Goal: Find specific fact: Find specific page/section

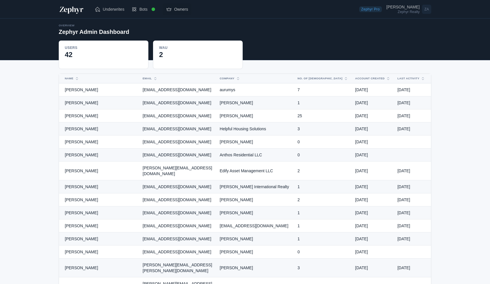
click at [179, 12] on link "Owners" at bounding box center [176, 9] width 29 height 12
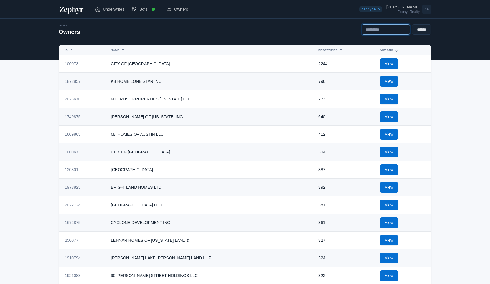
click at [380, 31] on input "text" at bounding box center [386, 29] width 48 height 10
type input "*******"
click at [412, 24] on input "******" at bounding box center [421, 29] width 19 height 10
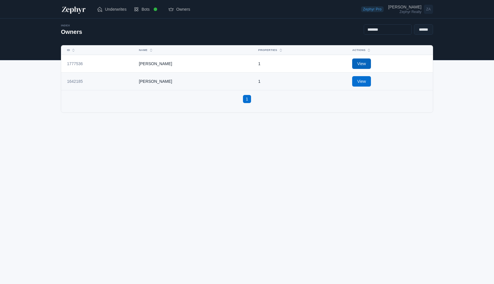
click at [361, 66] on link "View" at bounding box center [361, 63] width 18 height 10
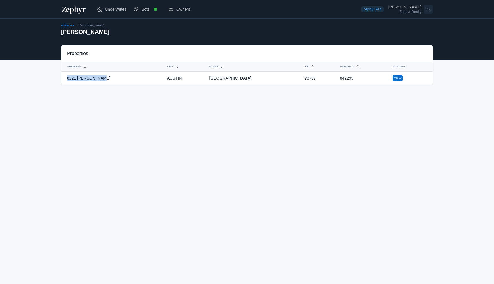
drag, startPoint x: 109, startPoint y: 77, endPoint x: 64, endPoint y: 74, distance: 45.5
click at [64, 74] on td "8221 EVELINA TRL" at bounding box center [112, 77] width 102 height 13
copy td "8221 EVELINA TRL"
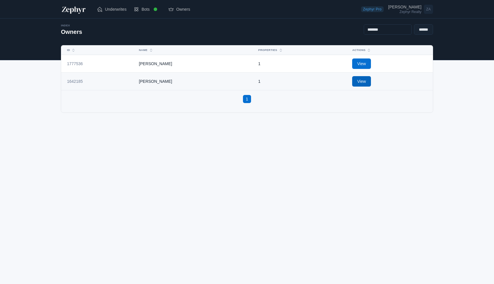
click at [366, 83] on link "View" at bounding box center [361, 81] width 18 height 10
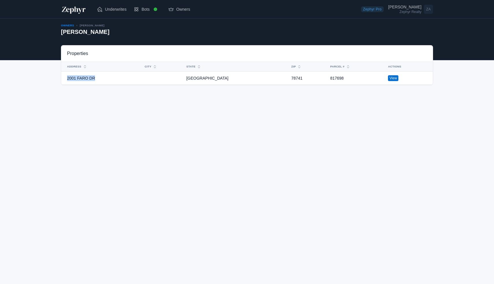
drag, startPoint x: 102, startPoint y: 78, endPoint x: 64, endPoint y: 75, distance: 38.0
click at [64, 75] on td "2001 FARO DR" at bounding box center [101, 77] width 80 height 13
copy td "2001 FARO DR"
click at [388, 79] on link "View" at bounding box center [393, 78] width 10 height 6
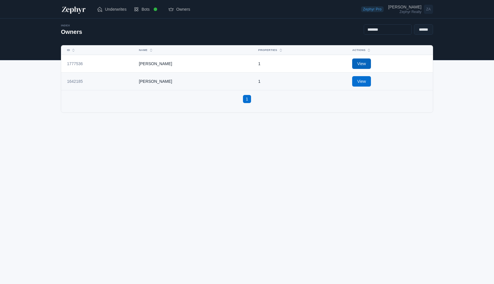
click at [359, 66] on link "View" at bounding box center [361, 63] width 18 height 10
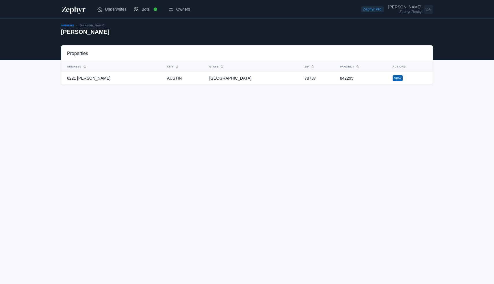
click at [393, 79] on link "View" at bounding box center [398, 78] width 10 height 6
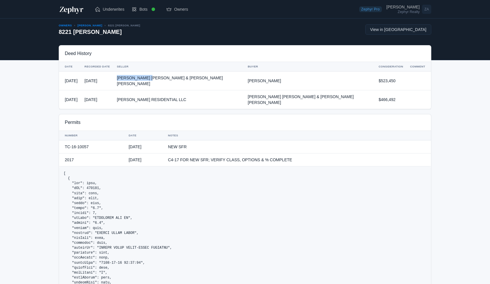
drag, startPoint x: 175, startPoint y: 77, endPoint x: 136, endPoint y: 77, distance: 38.7
click at [136, 77] on td "SKIDMORE TRAVIS TODD & ANGELA LOUISE" at bounding box center [178, 80] width 131 height 19
copy td "SKIDMORE TRAVIS"
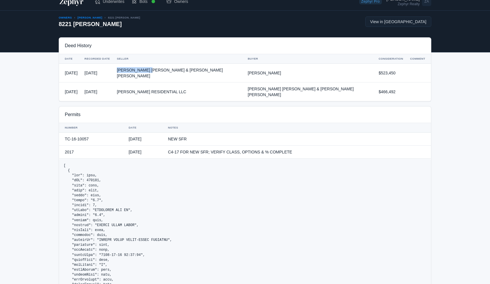
scroll to position [9, 0]
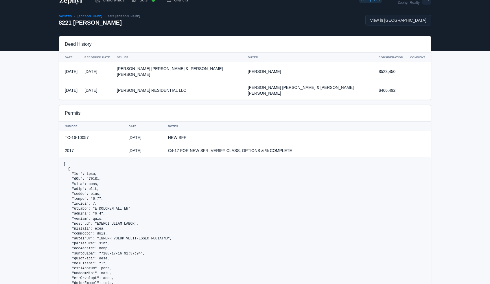
click at [182, 69] on td "SKIDMORE TRAVIS TODD & ANGELA LOUISE" at bounding box center [178, 71] width 131 height 19
drag, startPoint x: 140, startPoint y: 68, endPoint x: 225, endPoint y: 67, distance: 85.3
click at [225, 67] on td "SKIDMORE TRAVIS TODD & ANGELA LOUISE" at bounding box center [178, 71] width 131 height 19
copy td "SKIDMORE TRAVIS TODD & ANGELA LOUISE"
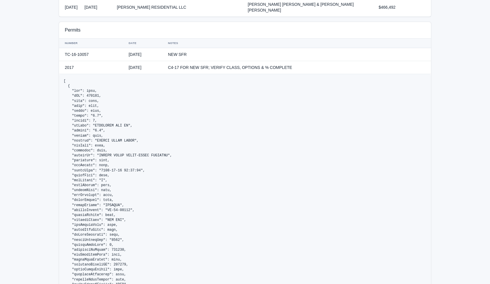
scroll to position [0, 0]
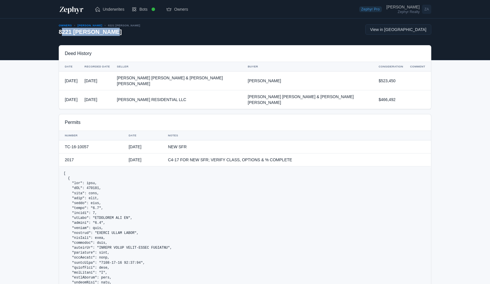
drag, startPoint x: 64, startPoint y: 32, endPoint x: 112, endPoint y: 32, distance: 47.7
click at [112, 32] on h2 "8221 EVELINA TRL" at bounding box center [100, 32] width 82 height 8
copy h2 "8221 EVELINA TRL"
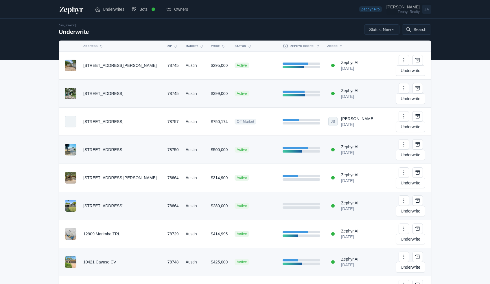
click at [411, 8] on div "[PERSON_NAME]" at bounding box center [402, 7] width 33 height 4
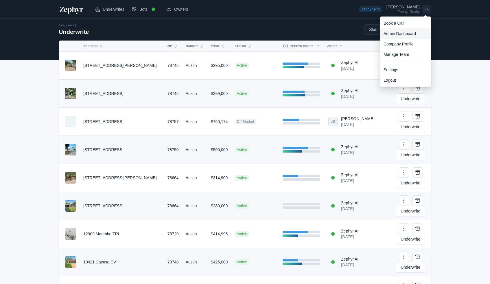
click at [407, 33] on link "Admin Dashboard" at bounding box center [405, 33] width 51 height 10
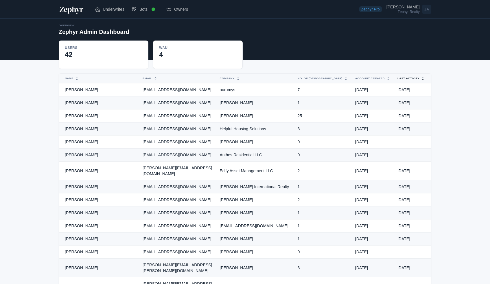
click at [408, 81] on button "Last Activity" at bounding box center [408, 78] width 28 height 9
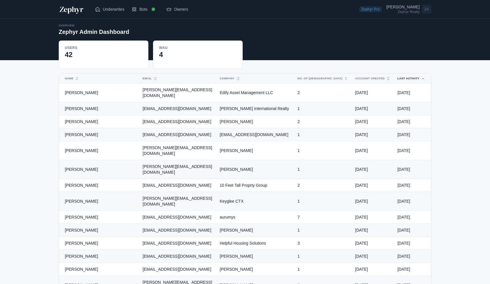
click at [408, 78] on button "Last Activity" at bounding box center [408, 78] width 28 height 9
